Goal: Transaction & Acquisition: Obtain resource

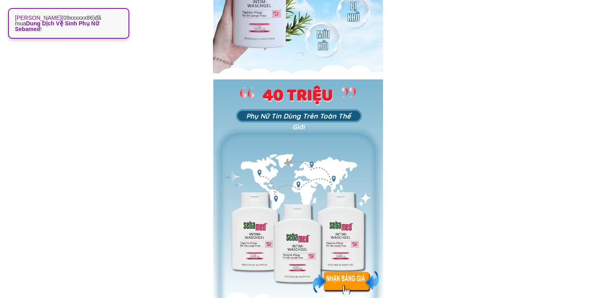
click at [360, 281] on div at bounding box center [345, 283] width 65 height 24
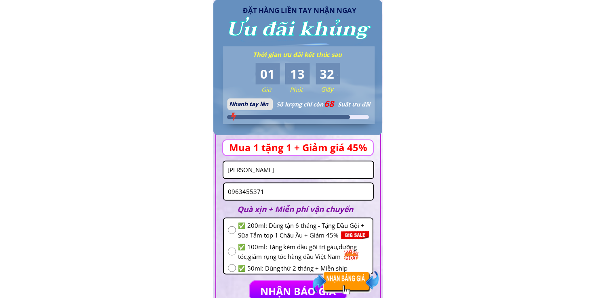
click at [273, 190] on input "0963455371" at bounding box center [298, 192] width 145 height 17
click at [273, 192] on input "0963455371" at bounding box center [298, 192] width 145 height 17
paste input "Dung dịch vệ sinh SEBAMED pH3.8 khử mùi sạch viêm nấm ngứa đang có giá rất ưu đ…"
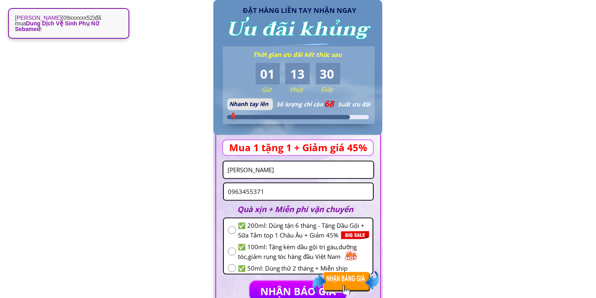
scroll to position [0, 0]
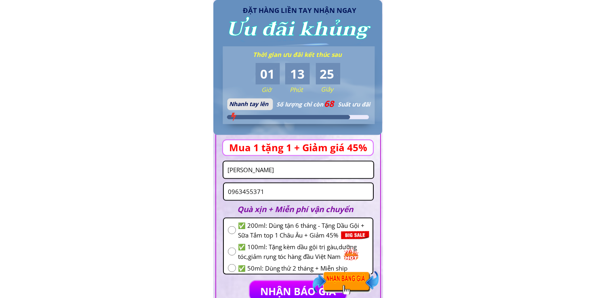
paste input "559395745"
type input "0559395745"
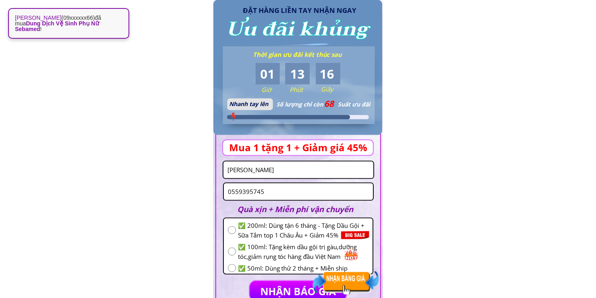
click at [233, 232] on input "radio" at bounding box center [232, 231] width 8 height 8
radio input "true"
click at [291, 174] on input "[PERSON_NAME]" at bounding box center [298, 170] width 146 height 17
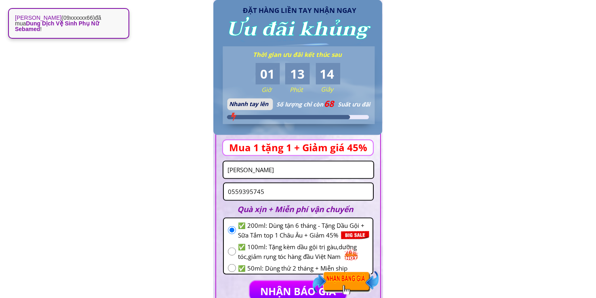
paste input "[PERSON_NAME]"
type input "[PERSON_NAME]"
click at [279, 290] on p "NHẬN BÁO GIÁ" at bounding box center [297, 292] width 97 height 20
